Goal: Task Accomplishment & Management: Manage account settings

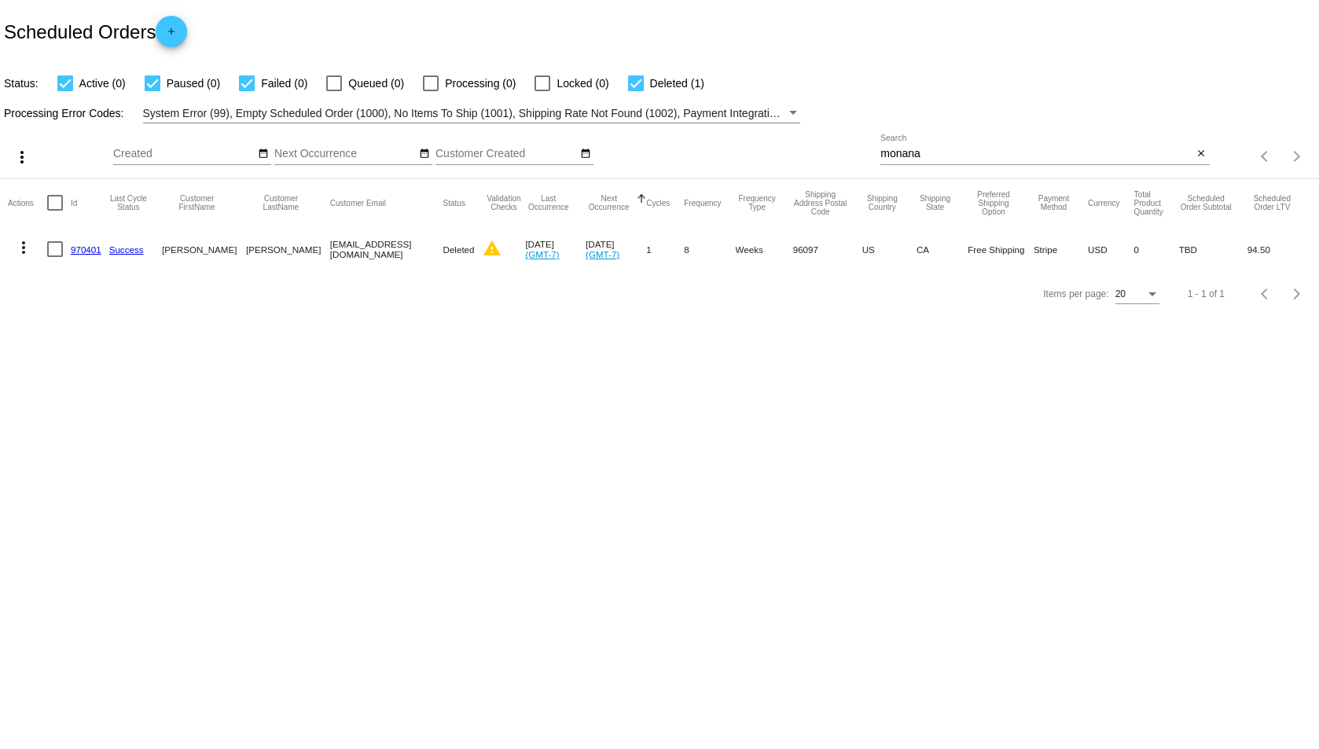
click at [906, 158] on input "monana" at bounding box center [1036, 154] width 312 height 13
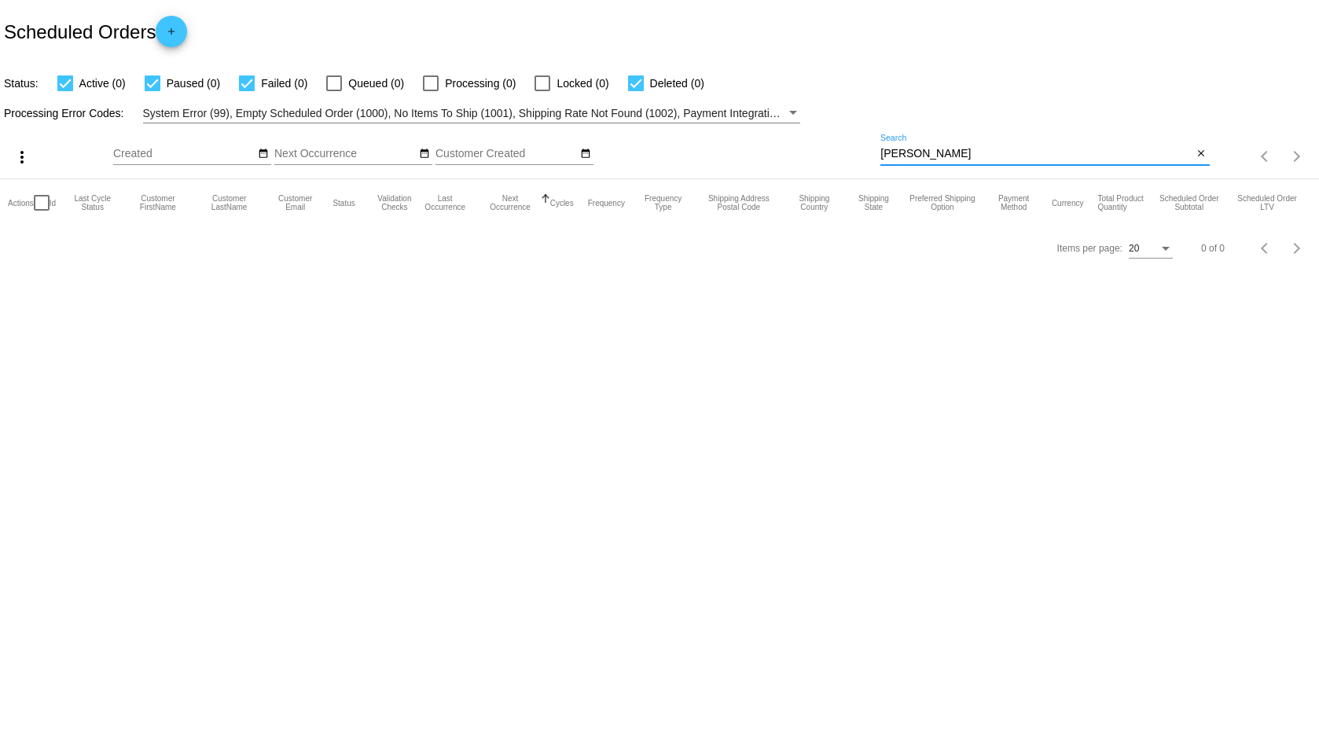
drag, startPoint x: 960, startPoint y: 156, endPoint x: 868, endPoint y: 158, distance: 92.0
click at [868, 158] on div "more_vert Sep Jan Feb Mar [DATE]" at bounding box center [659, 151] width 1319 height 56
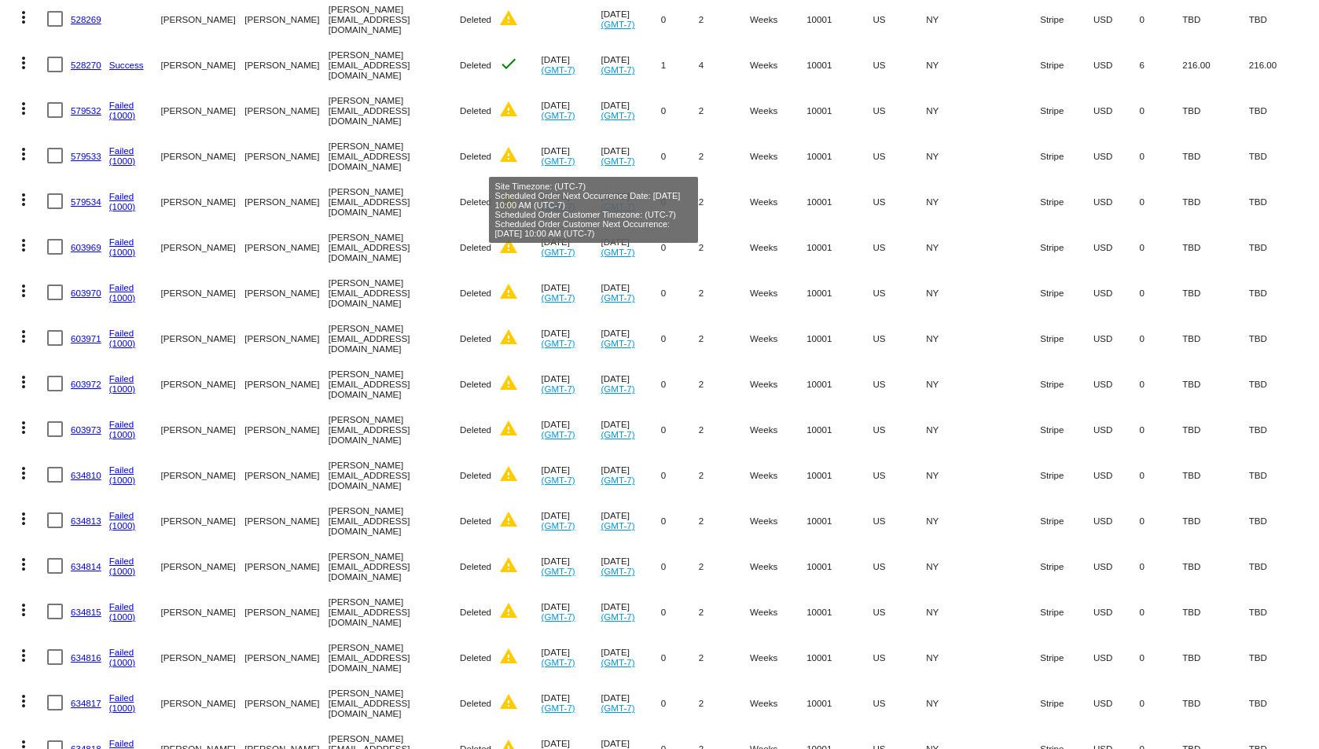
scroll to position [445, 0]
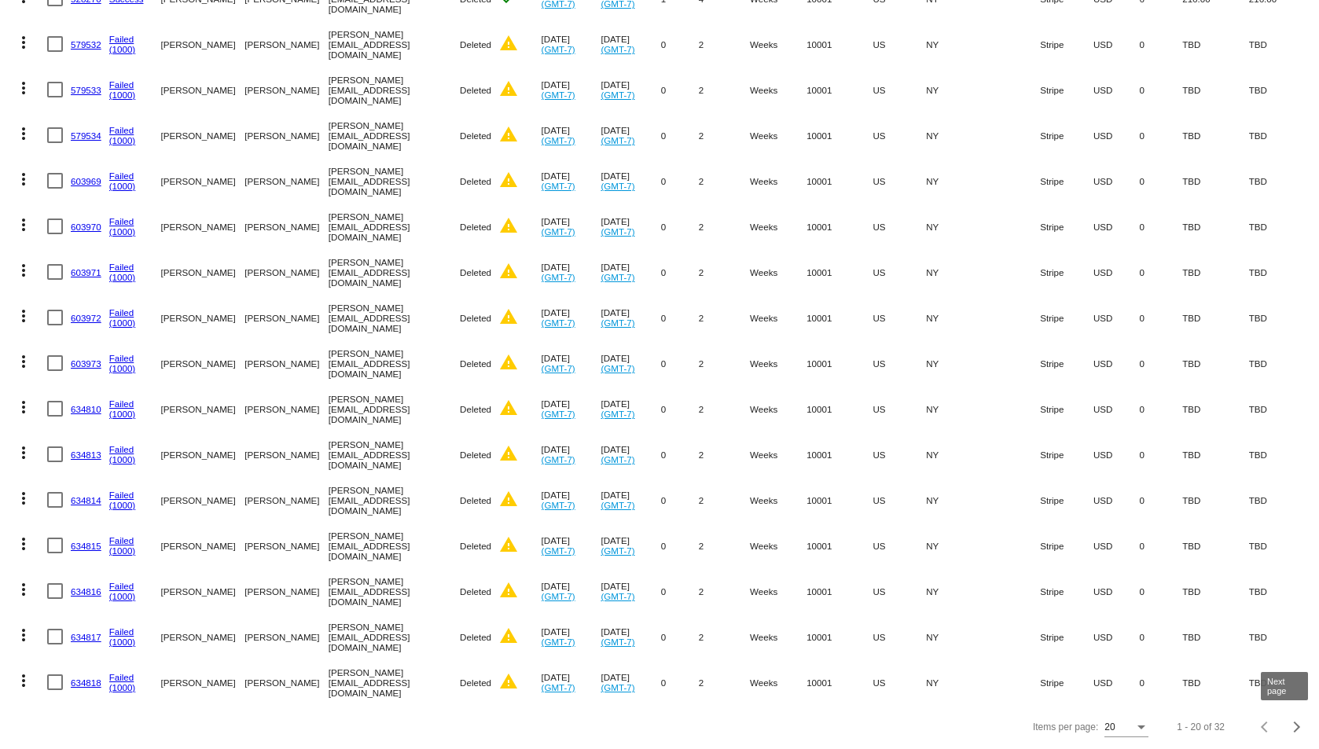
type input "[PERSON_NAME]"
click at [1292, 717] on button "Next page" at bounding box center [1296, 726] width 31 height 31
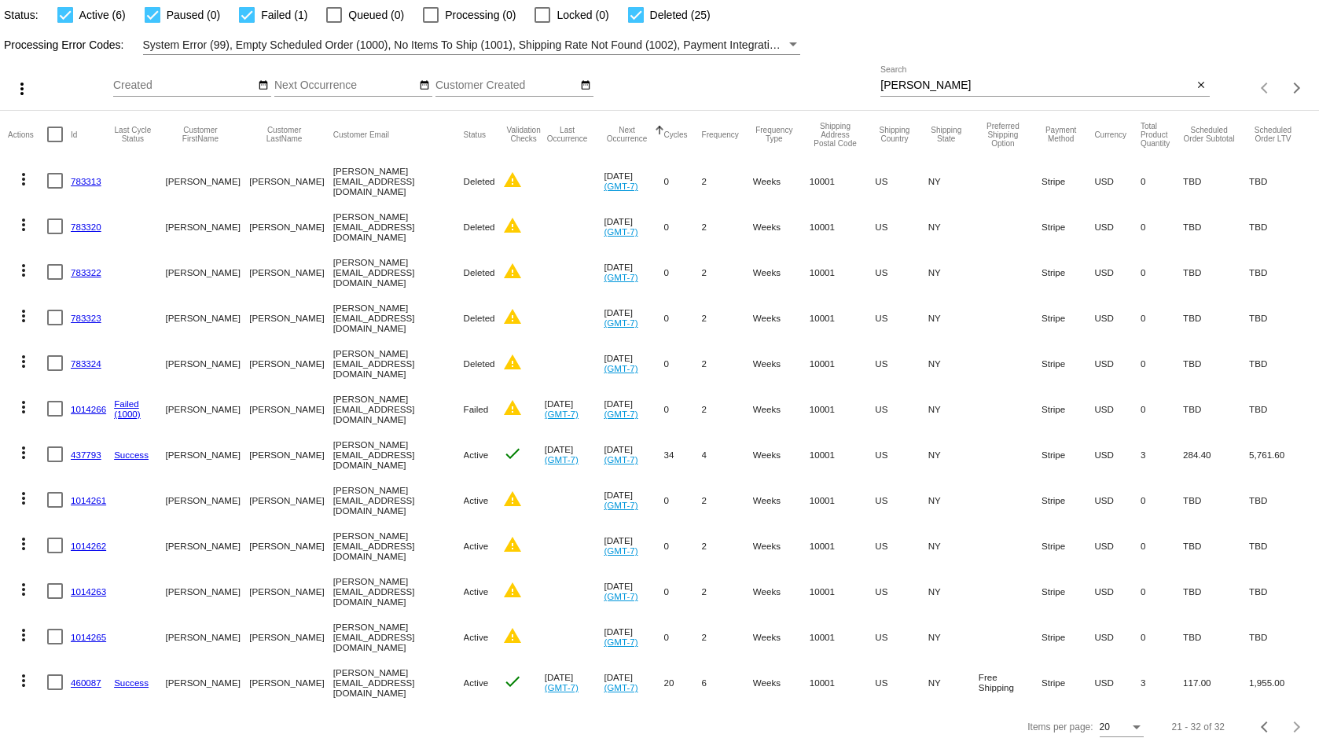
scroll to position [0, 0]
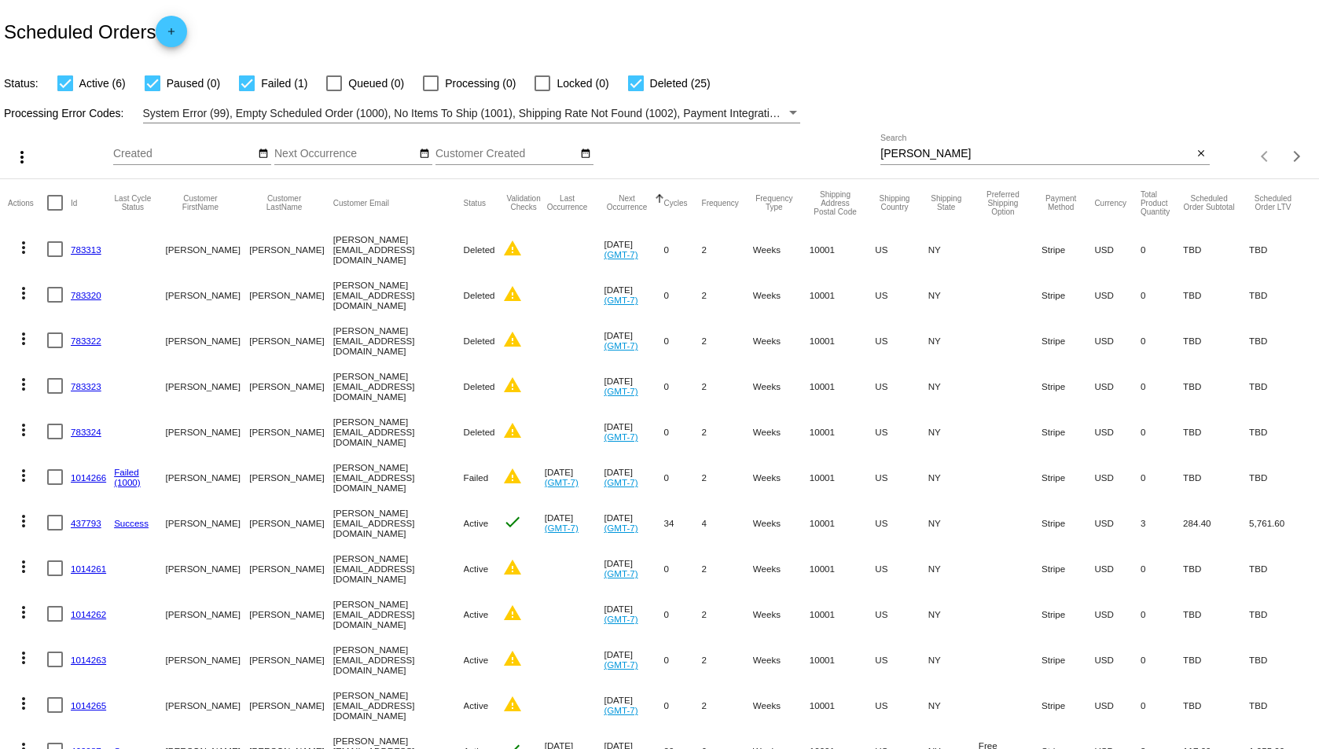
click at [625, 75] on mat-checkbox "Deleted (25)" at bounding box center [659, 83] width 101 height 19
click at [640, 82] on div at bounding box center [636, 83] width 16 height 16
click at [636, 91] on input "Deleted (25)" at bounding box center [635, 91] width 1 height 1
checkbox input "false"
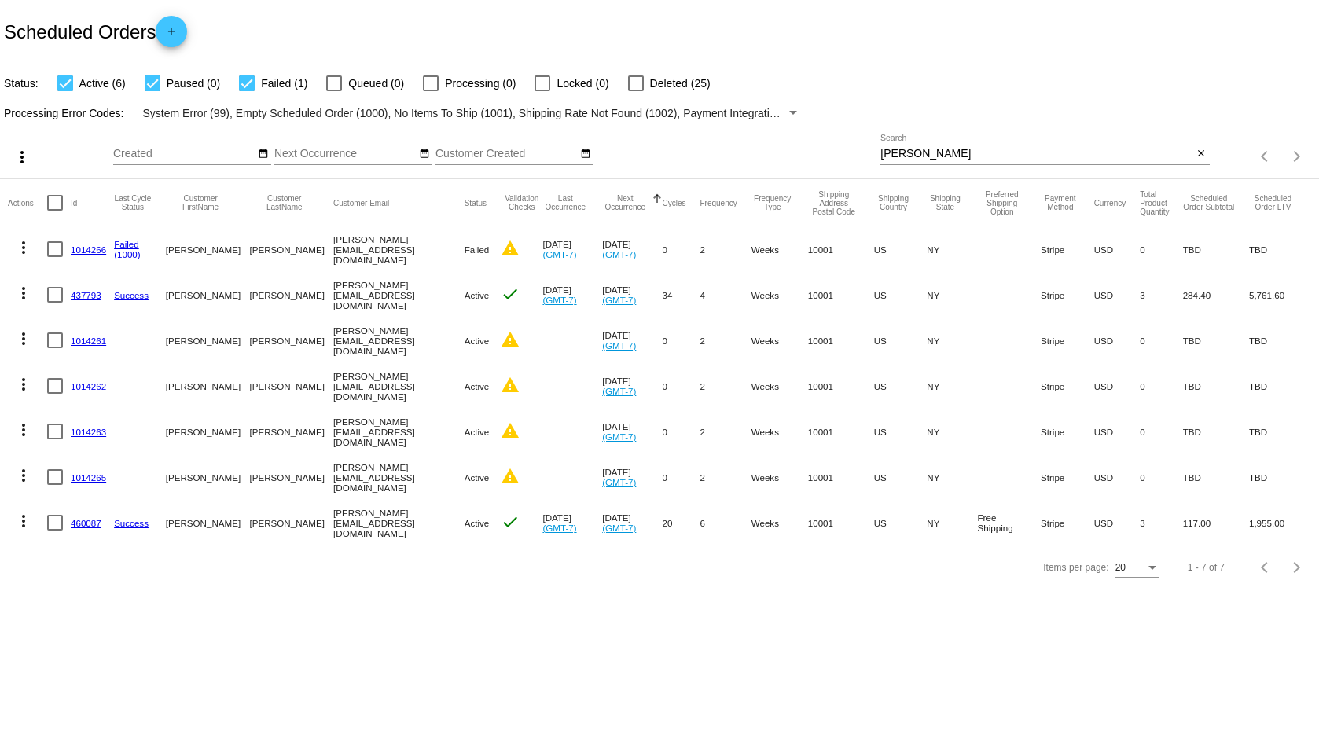
click at [83, 248] on link "1014266" at bounding box center [88, 249] width 35 height 10
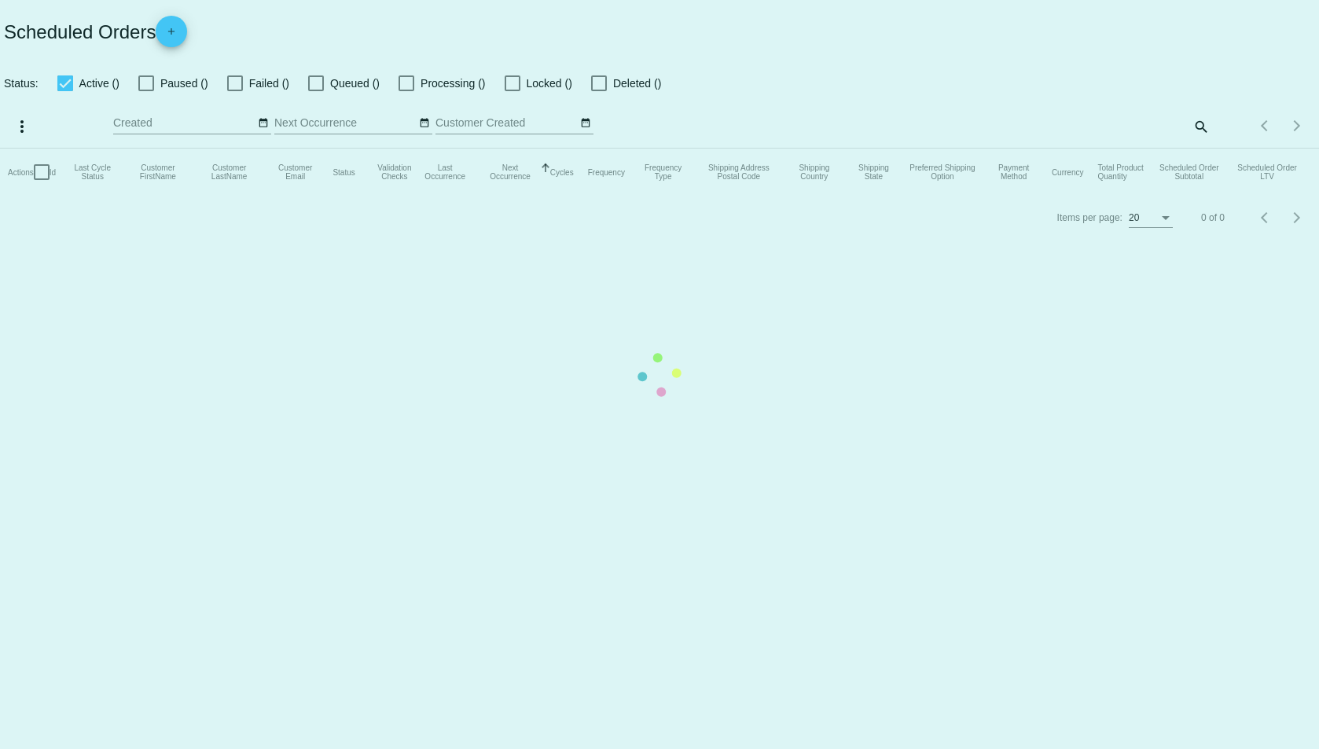
checkbox input "true"
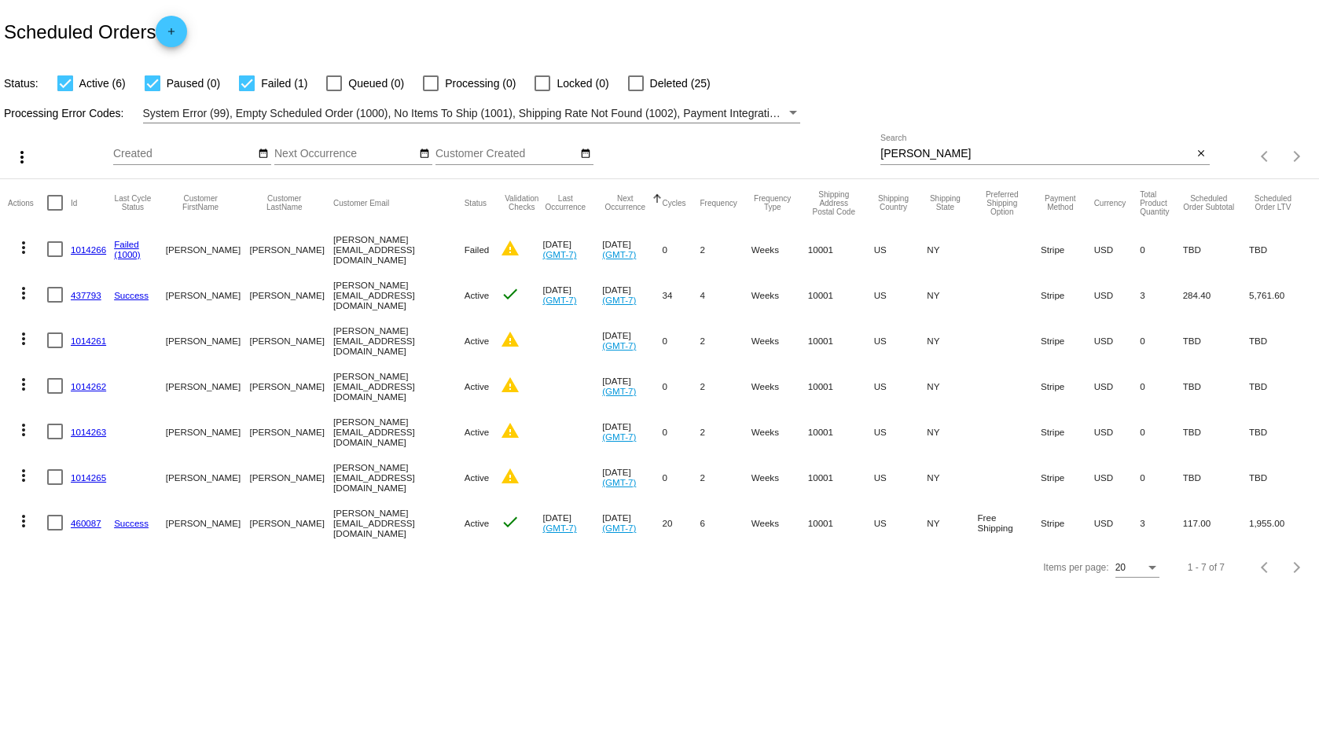
click at [75, 252] on link "1014266" at bounding box center [88, 249] width 35 height 10
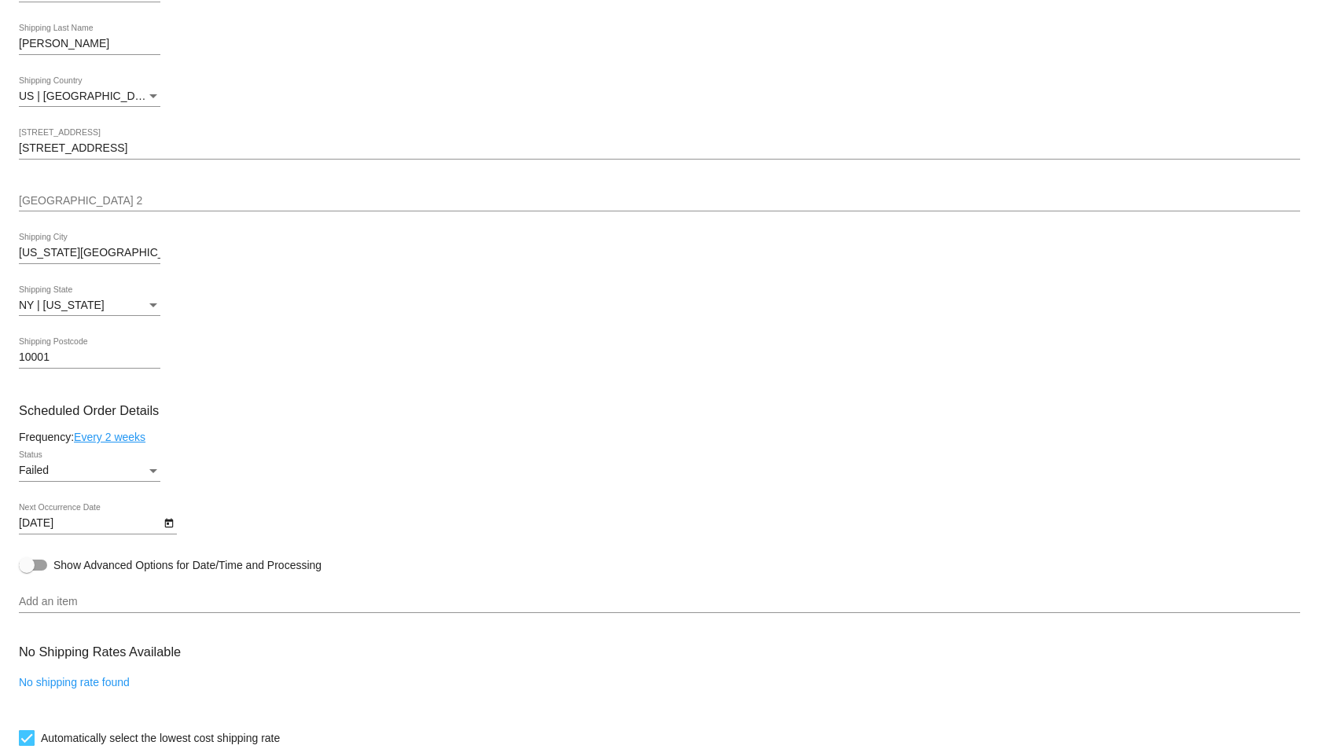
scroll to position [733, 0]
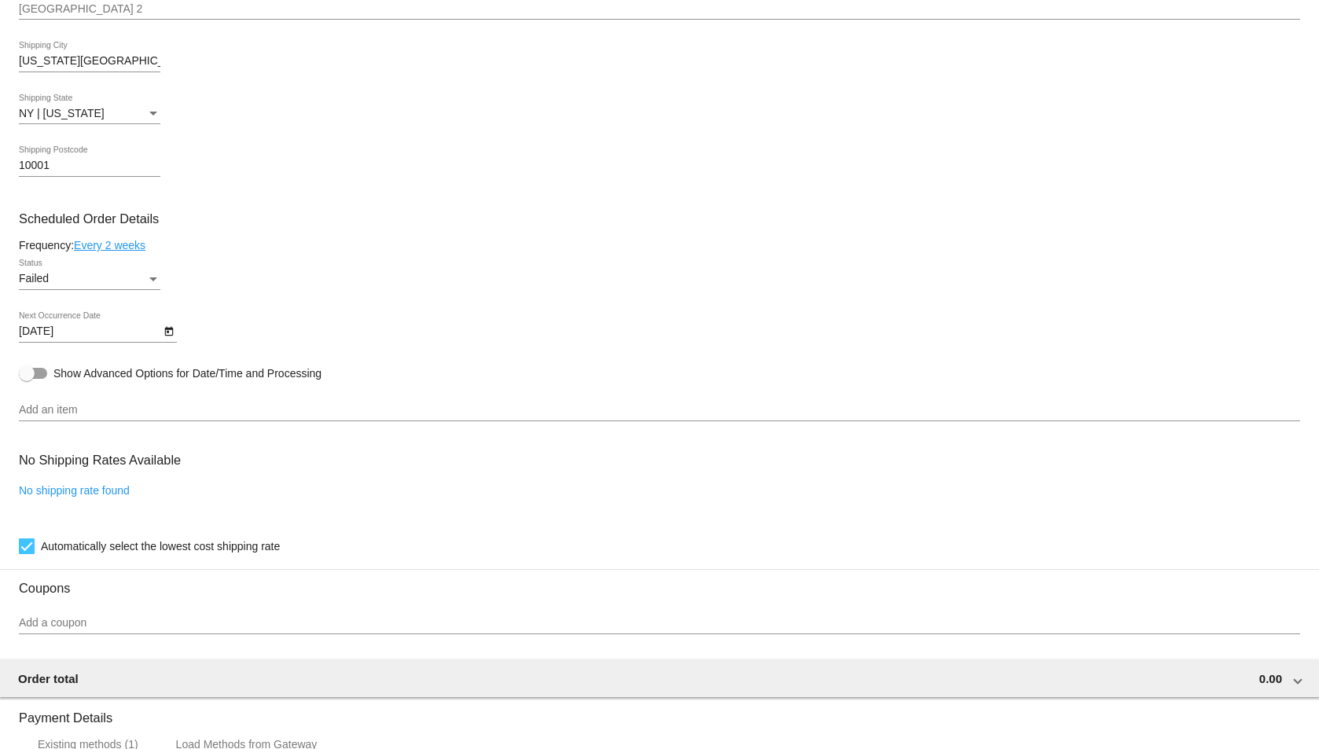
click at [332, 412] on input "Add an item" at bounding box center [659, 410] width 1281 height 13
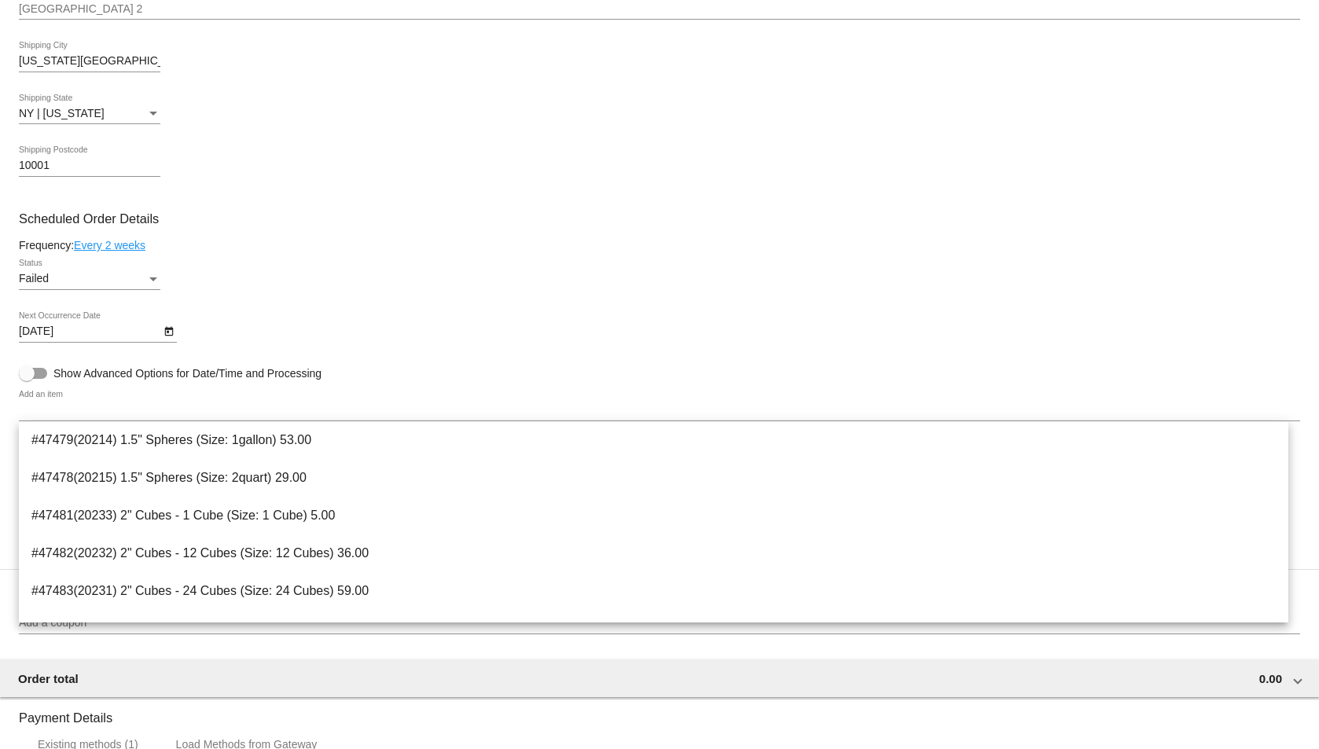
click at [339, 200] on mat-card-content "Customer 1676580: Michael Joseph [EMAIL_ADDRESS][DOMAIN_NAME] Customer Shipping…" at bounding box center [659, 339] width 1281 height 1373
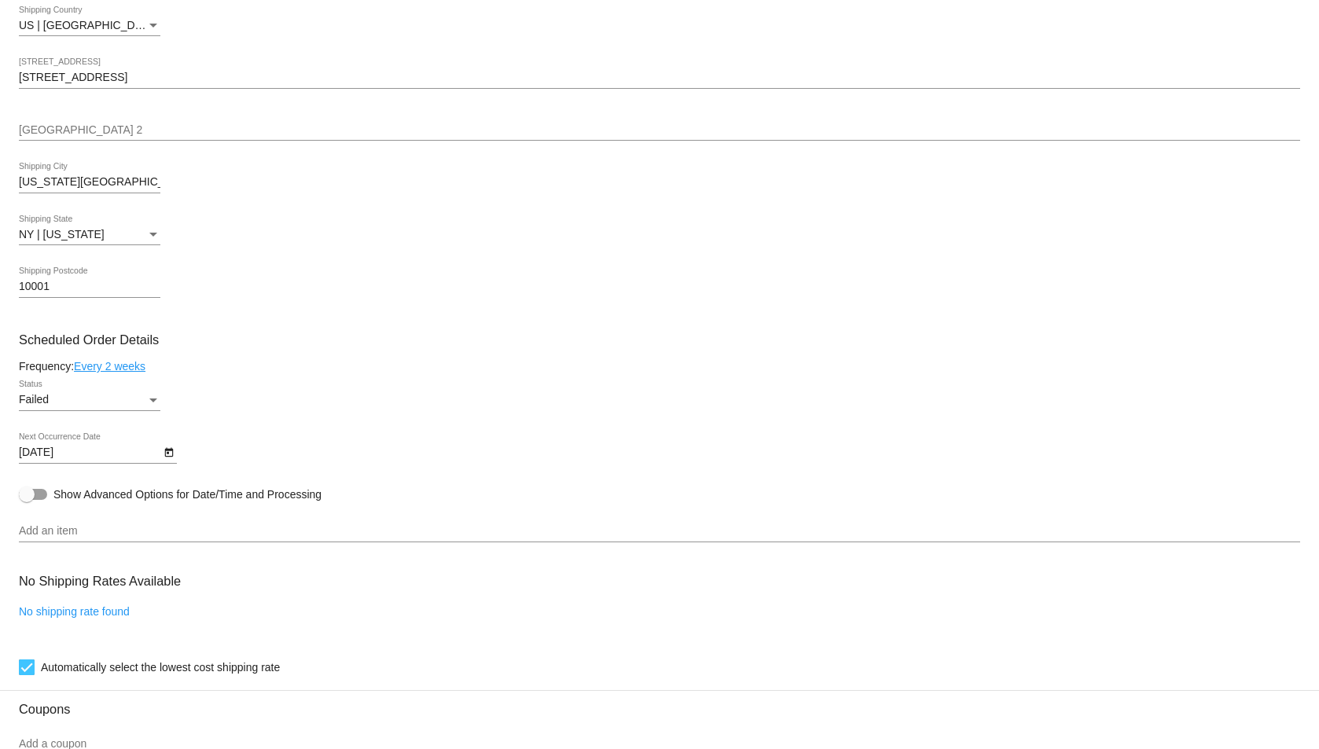
scroll to position [550, 0]
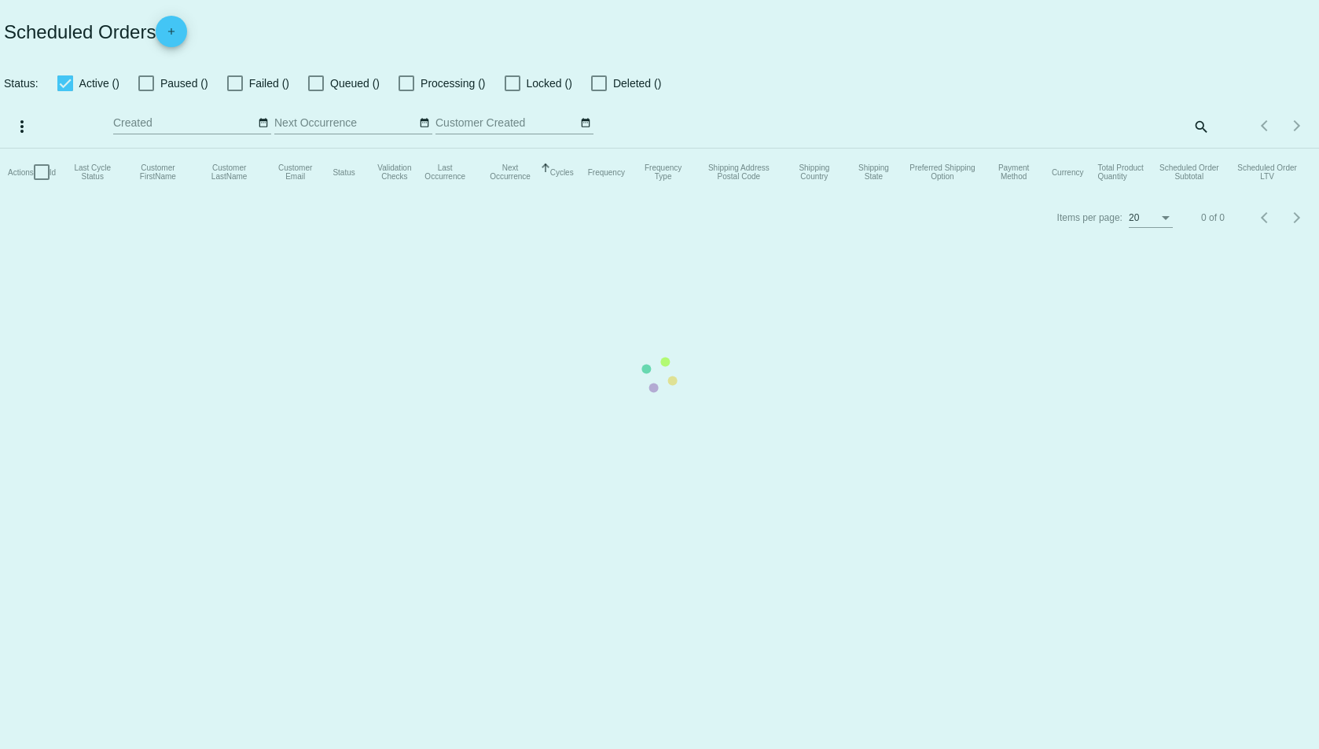
checkbox input "true"
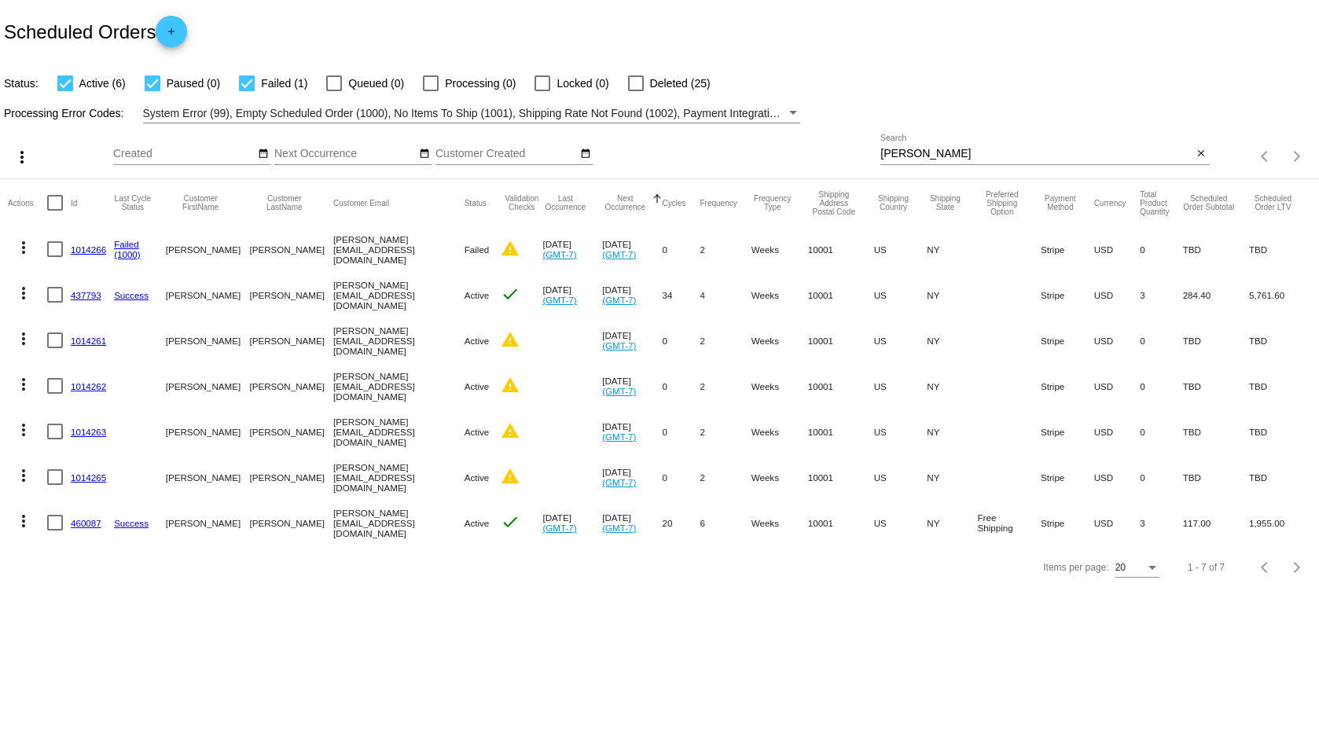
click at [86, 291] on link "437793" at bounding box center [86, 295] width 31 height 10
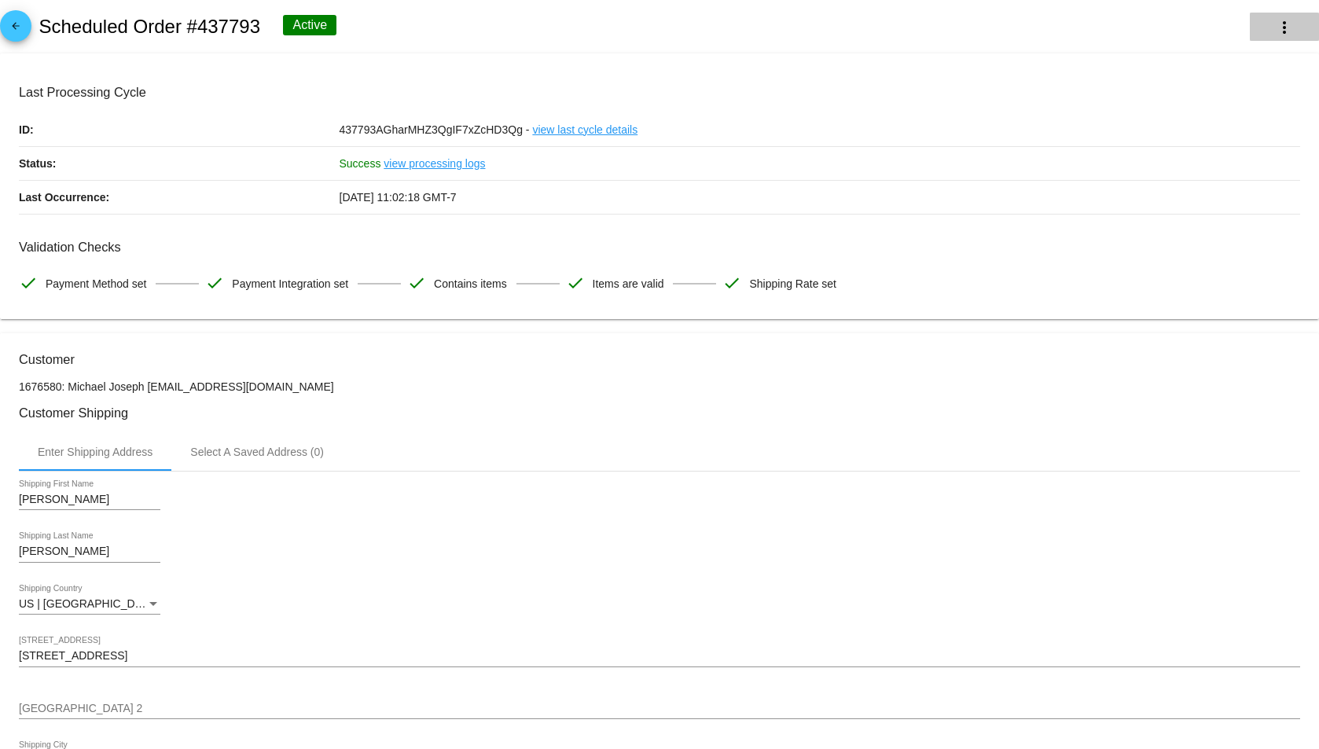
click at [1275, 29] on mat-icon "more_vert" at bounding box center [1284, 27] width 19 height 19
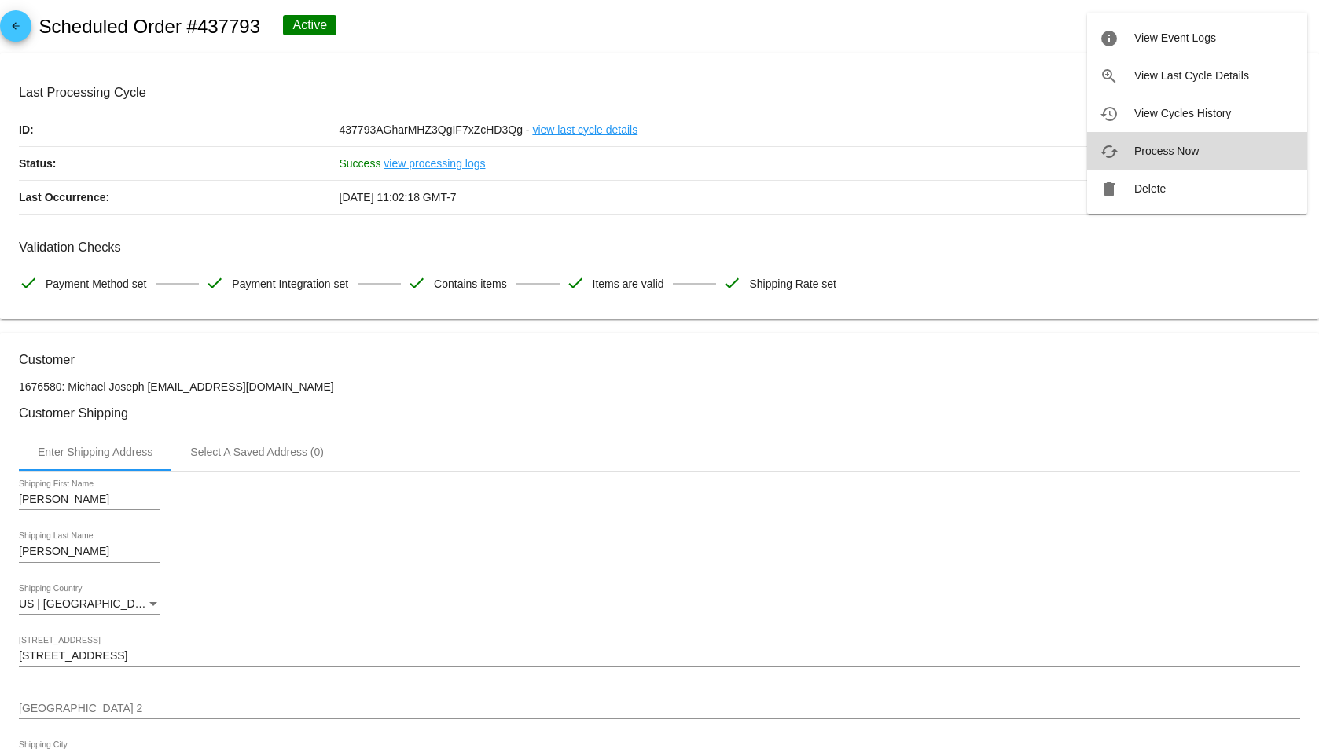
click at [1176, 134] on button "cached Process Now" at bounding box center [1197, 151] width 220 height 38
